Goal: Task Accomplishment & Management: Manage account settings

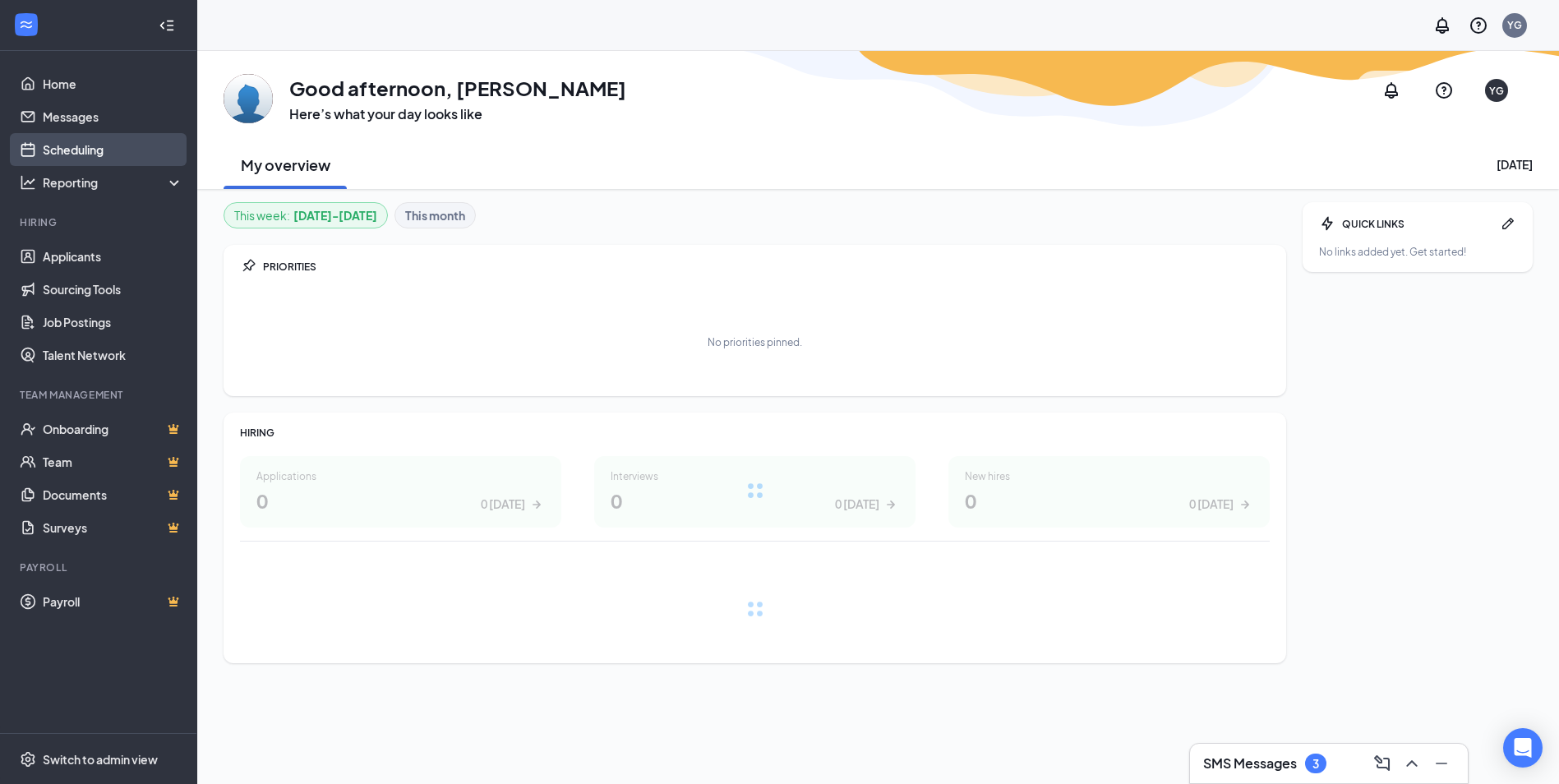
click at [76, 151] on link "Scheduling" at bounding box center [112, 149] width 141 height 32
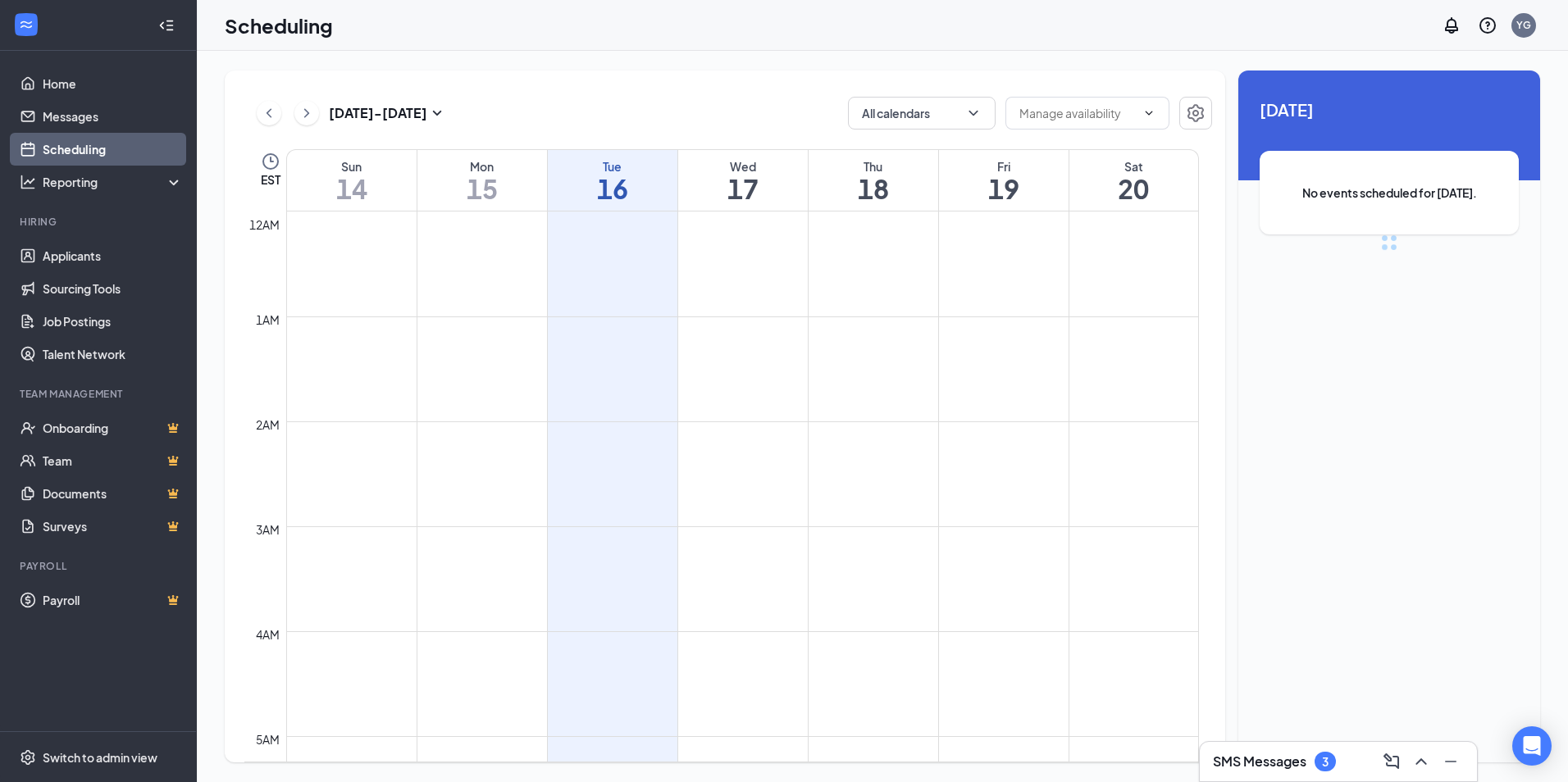
scroll to position [806, 0]
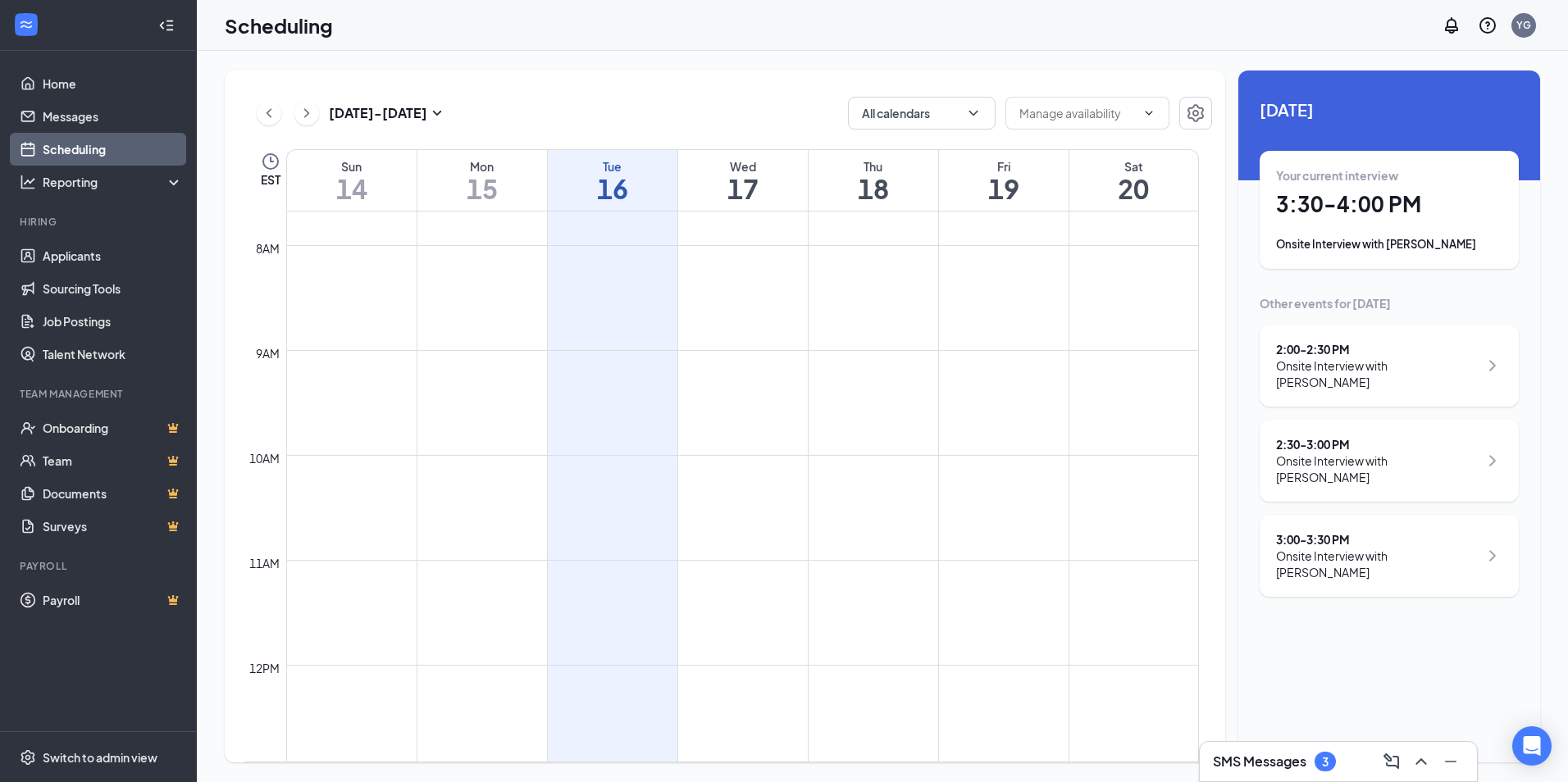
click at [1482, 363] on icon "ChevronRight" at bounding box center [1492, 366] width 20 height 20
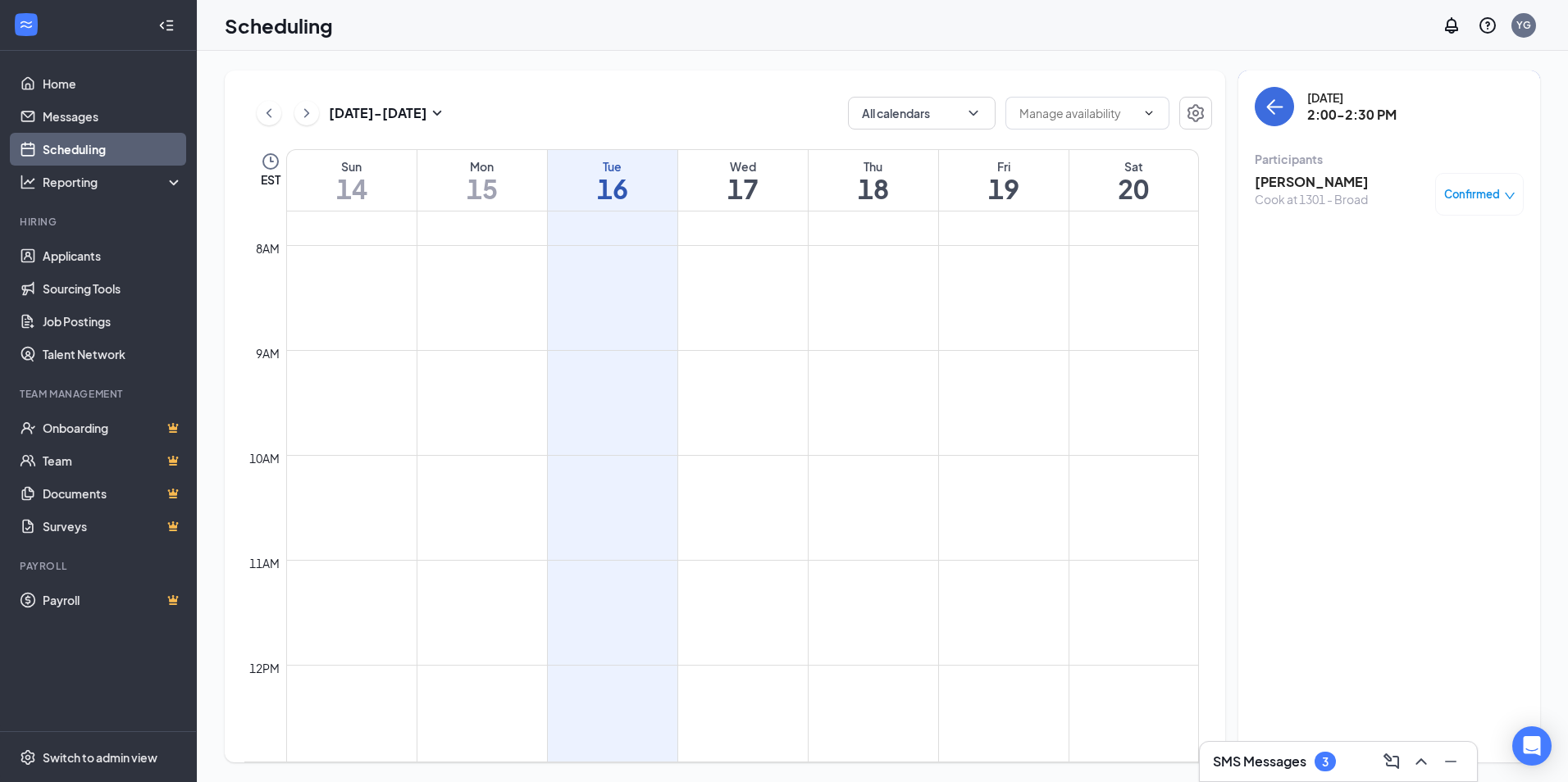
click at [1286, 186] on h3 "[PERSON_NAME]" at bounding box center [1311, 182] width 114 height 18
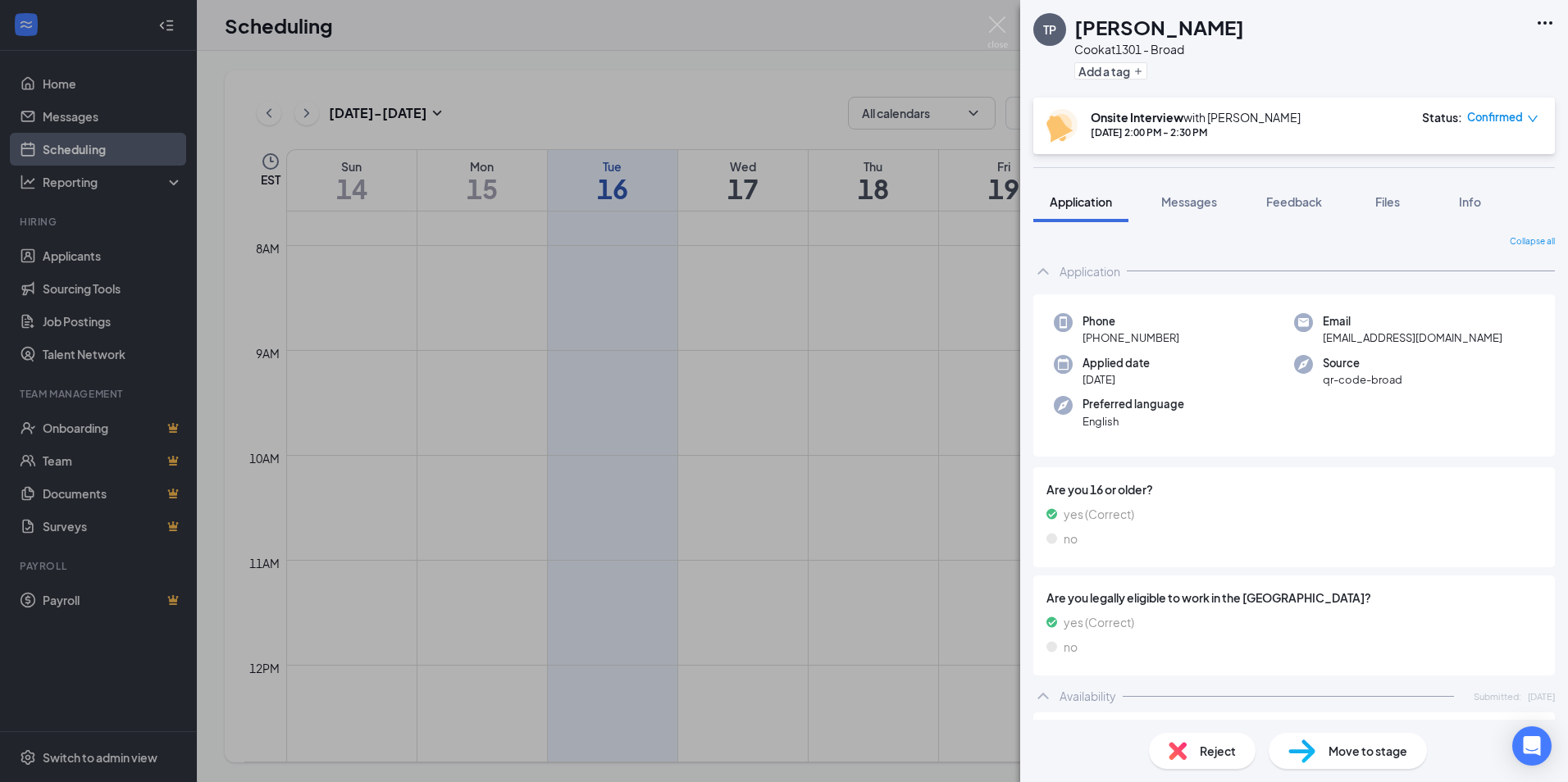
click at [1363, 755] on span "Move to stage" at bounding box center [1368, 751] width 79 height 18
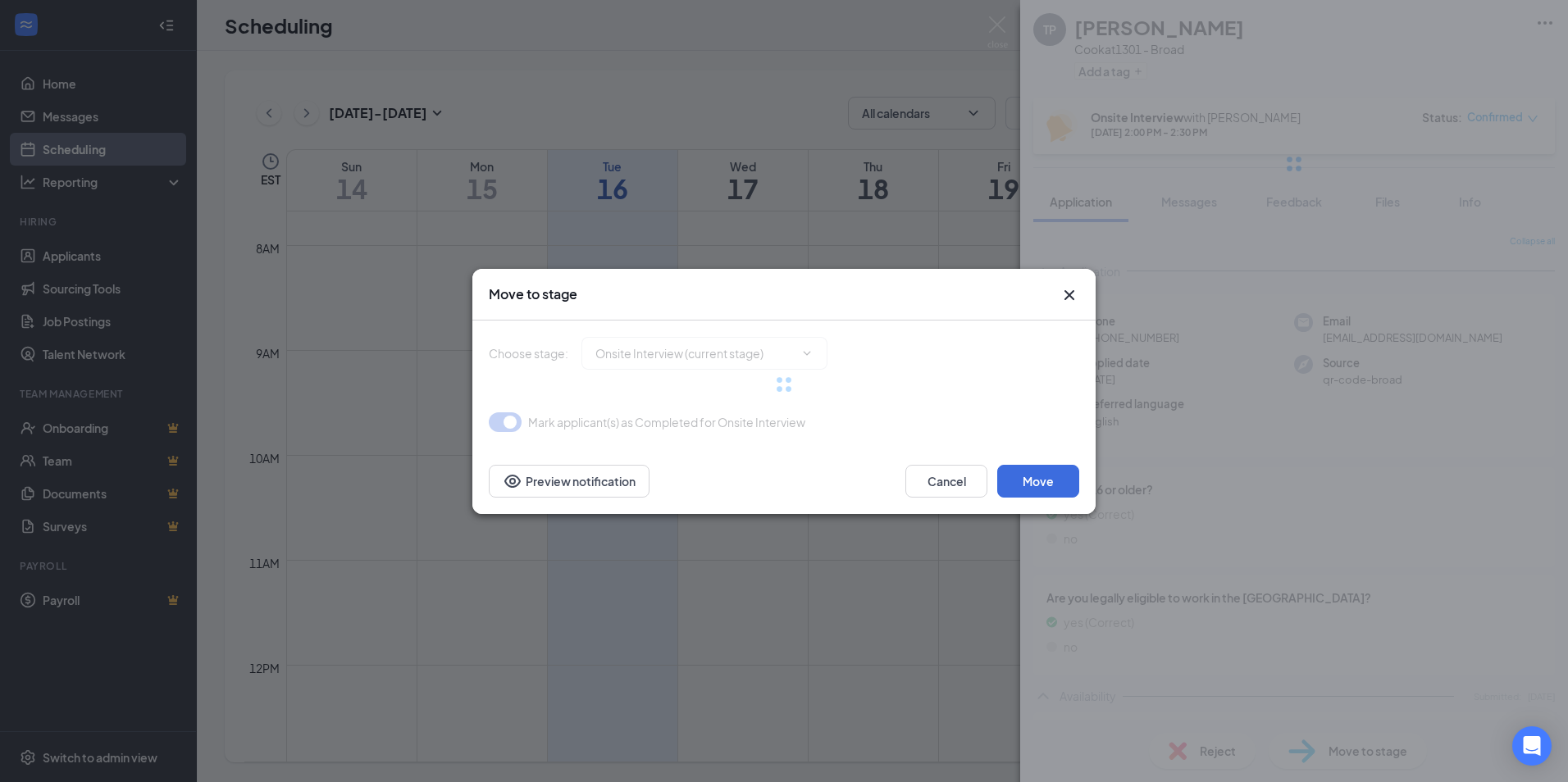
type input "Hiring Complete (final stage)"
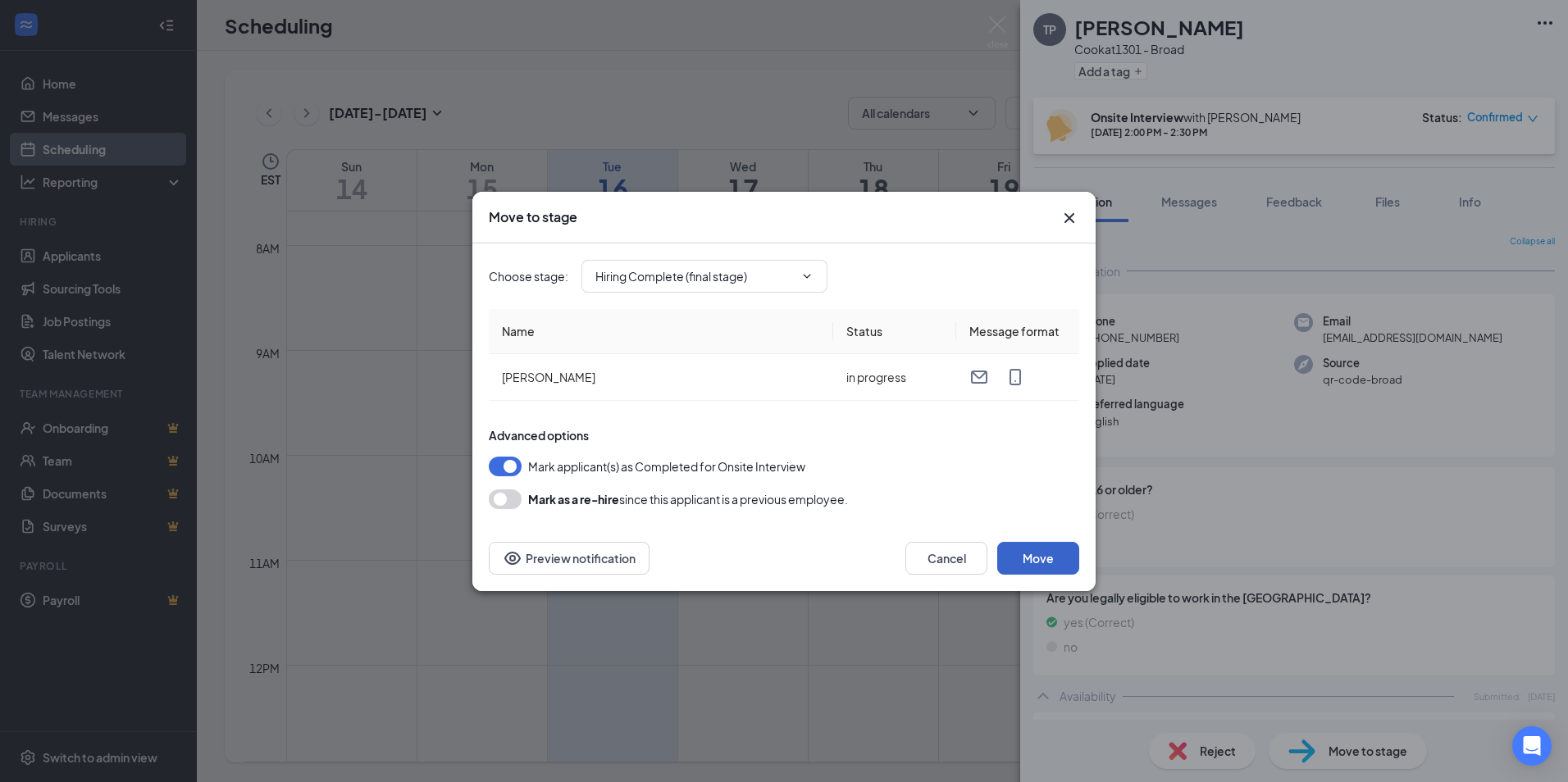
click at [1035, 550] on button "Move" at bounding box center [1038, 558] width 82 height 32
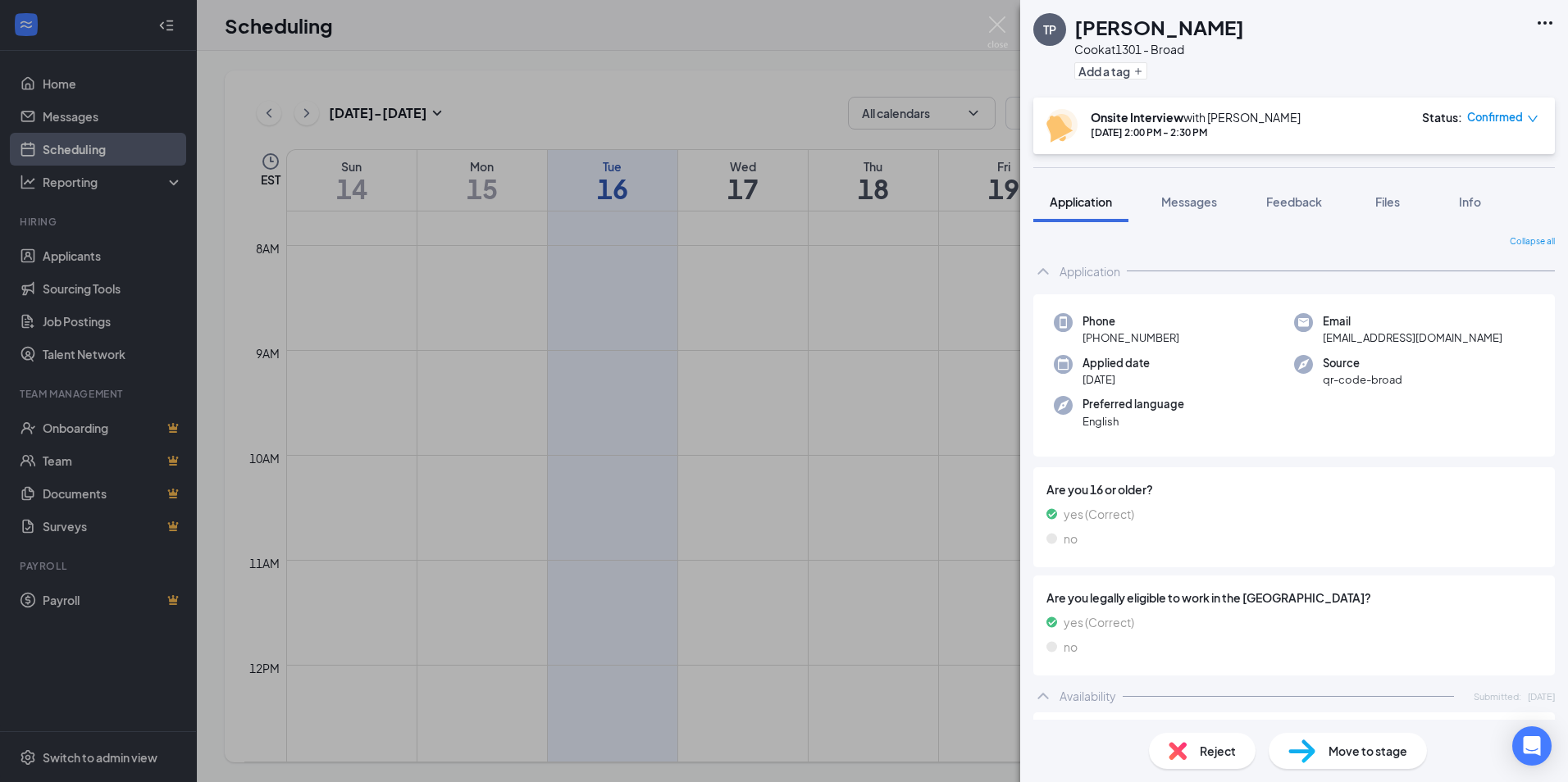
click at [704, 14] on div "TP [PERSON_NAME] at 1301 - Broad Add a tag Onsite Interview with [PERSON_NAME] …" at bounding box center [784, 391] width 1568 height 782
